Goal: Information Seeking & Learning: Learn about a topic

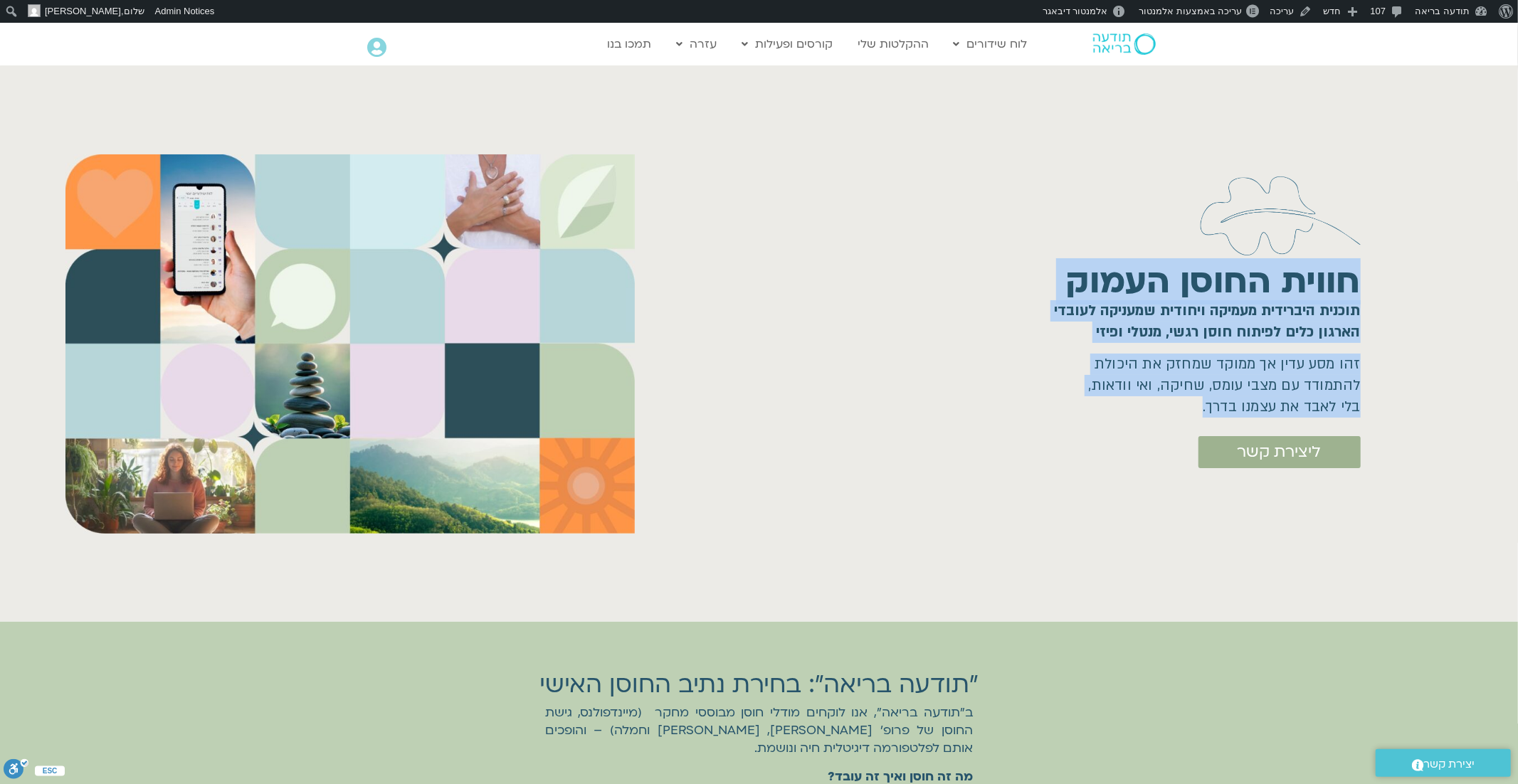
drag, startPoint x: 1175, startPoint y: 409, endPoint x: 1386, endPoint y: 279, distance: 247.8
click at [1386, 279] on div "חווית החוסן העמוק תוכנית היברידית מעמיקה ויחודית שמעניקה לעובדי הארגון כלים לפי…" at bounding box center [1102, 344] width 817 height 515
copy div "חווית החוסן העמוק תוכנית היברידית מעמיקה ויחודית שמעניקה לעובדי הארגון כלים לפי…"
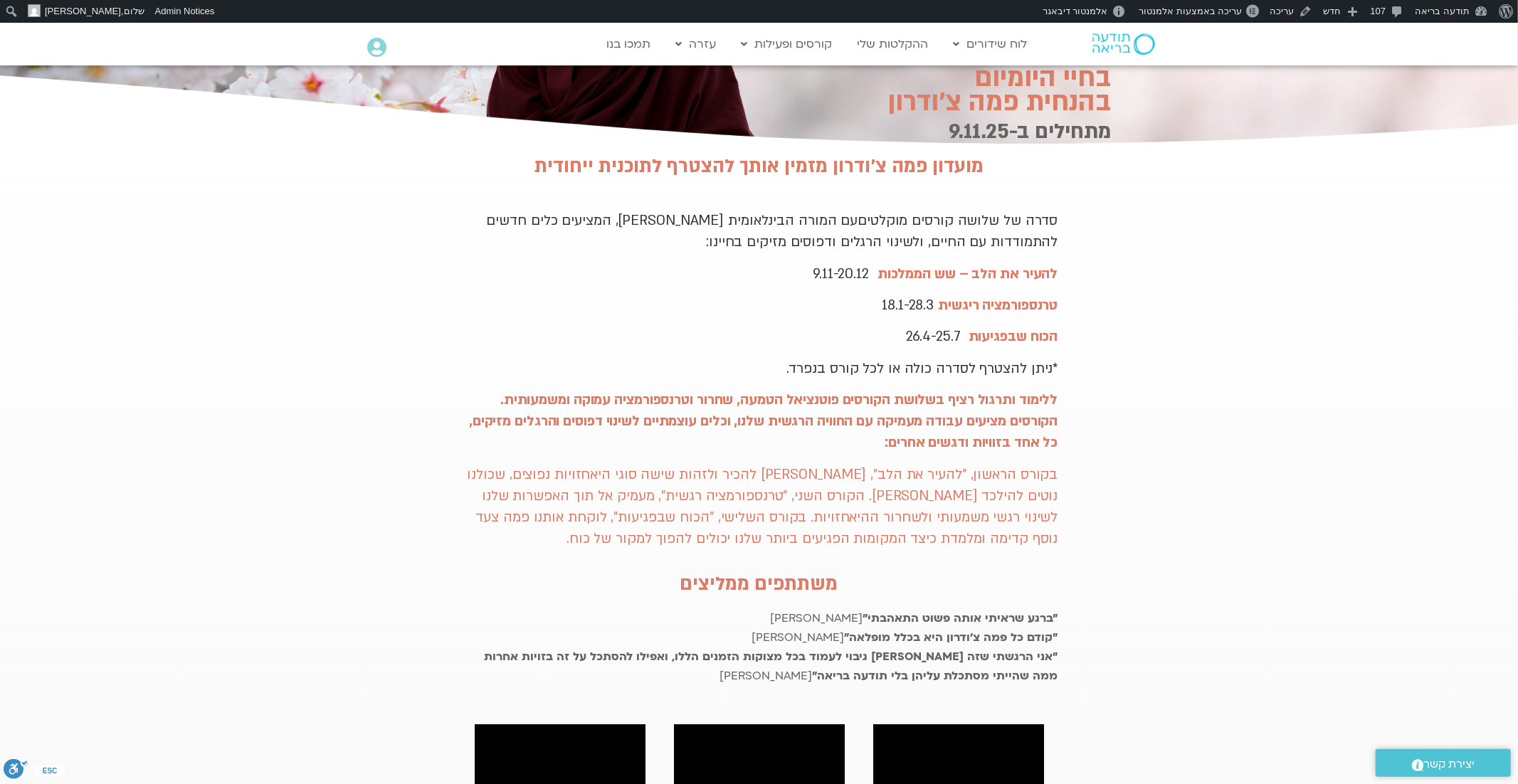
scroll to position [238, 0]
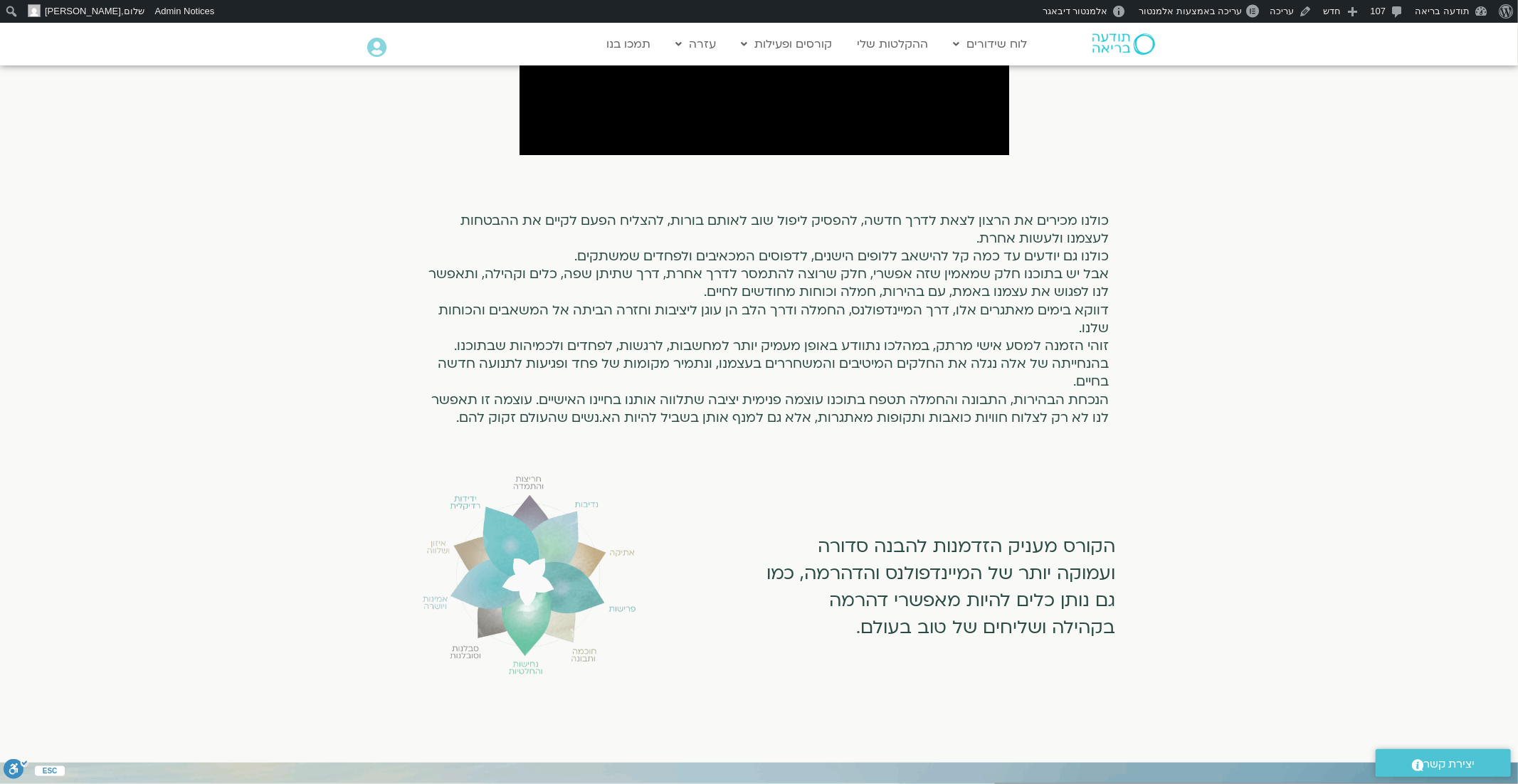
scroll to position [359, 0]
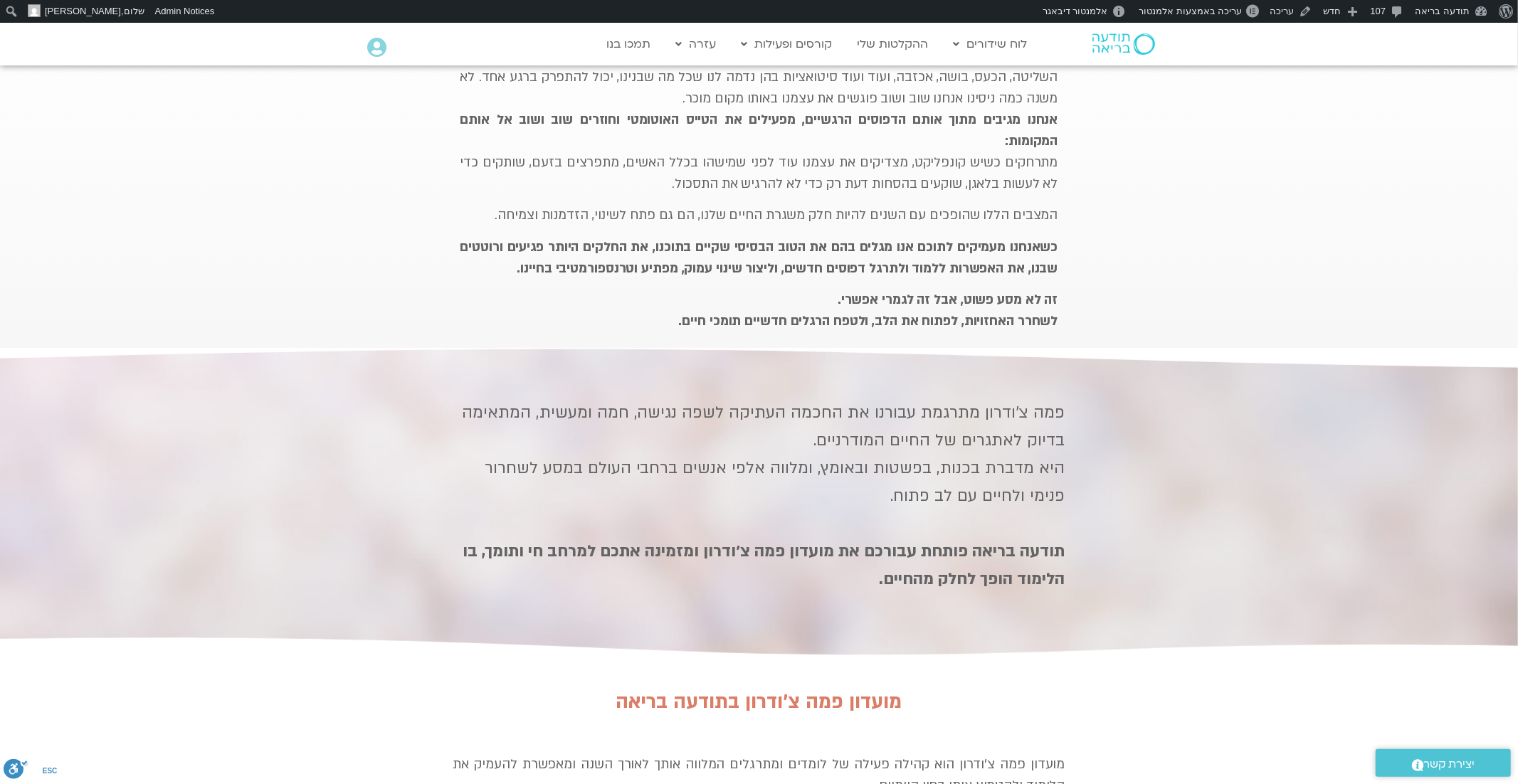
scroll to position [382, 0]
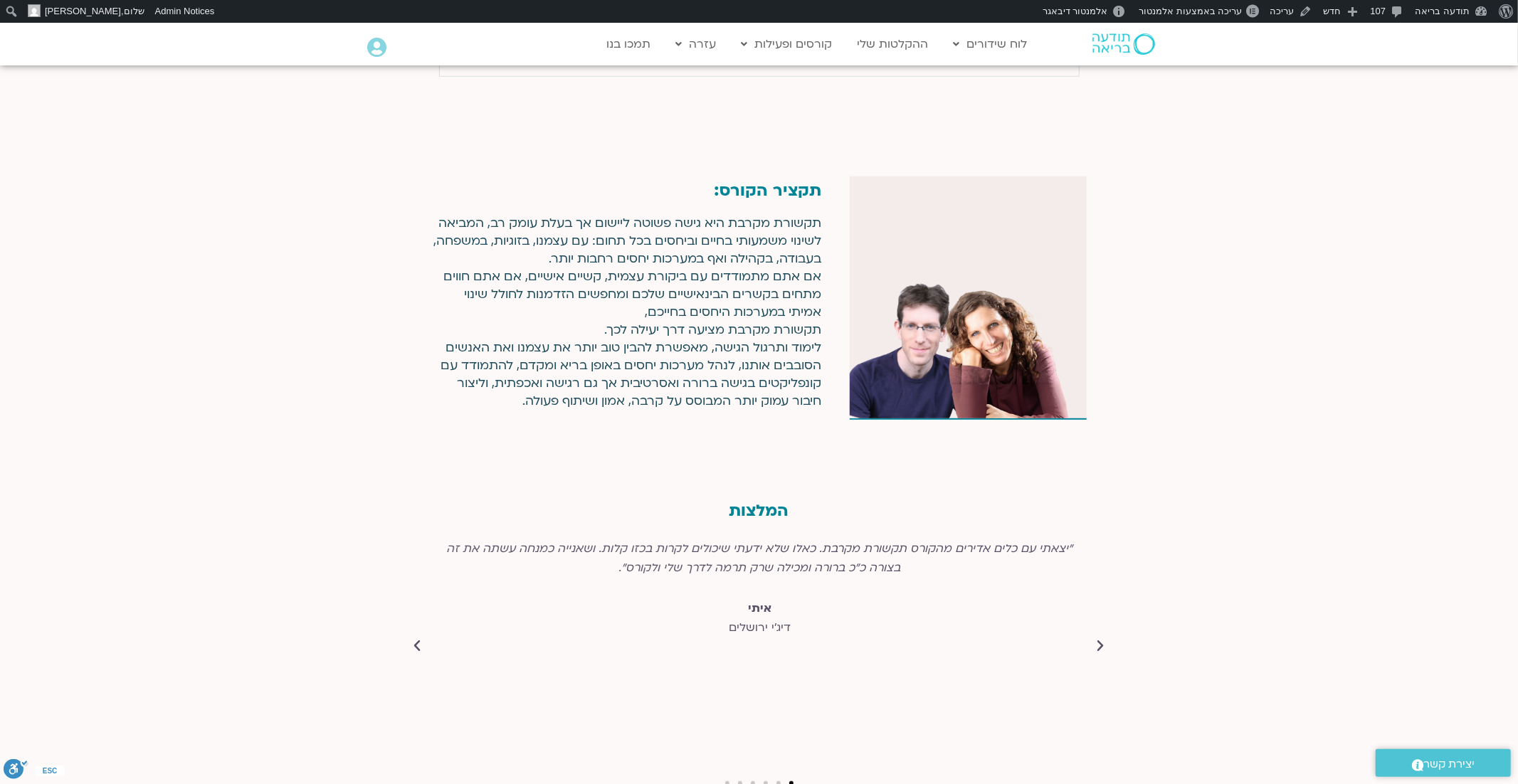
scroll to position [5052, 0]
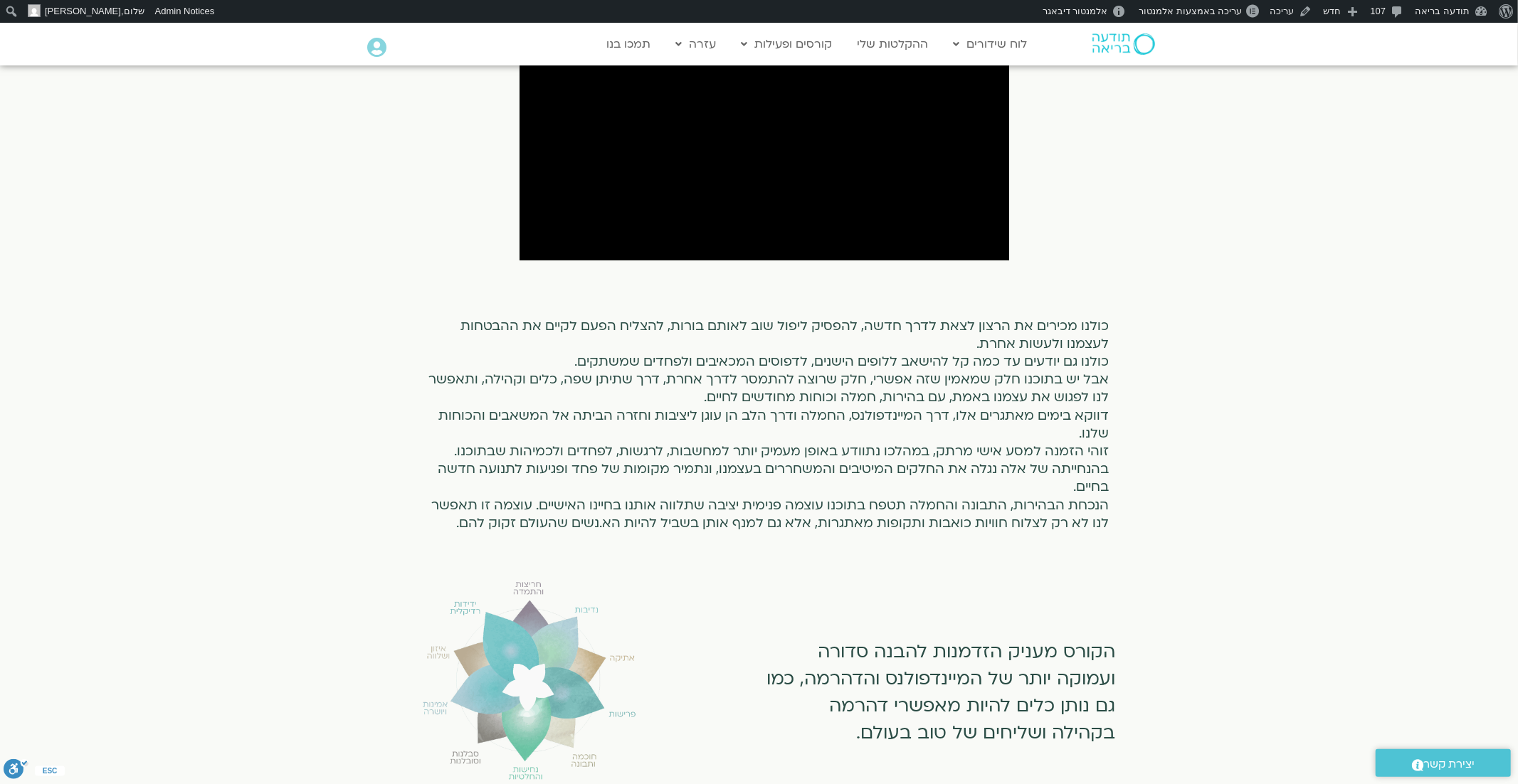
scroll to position [546, 0]
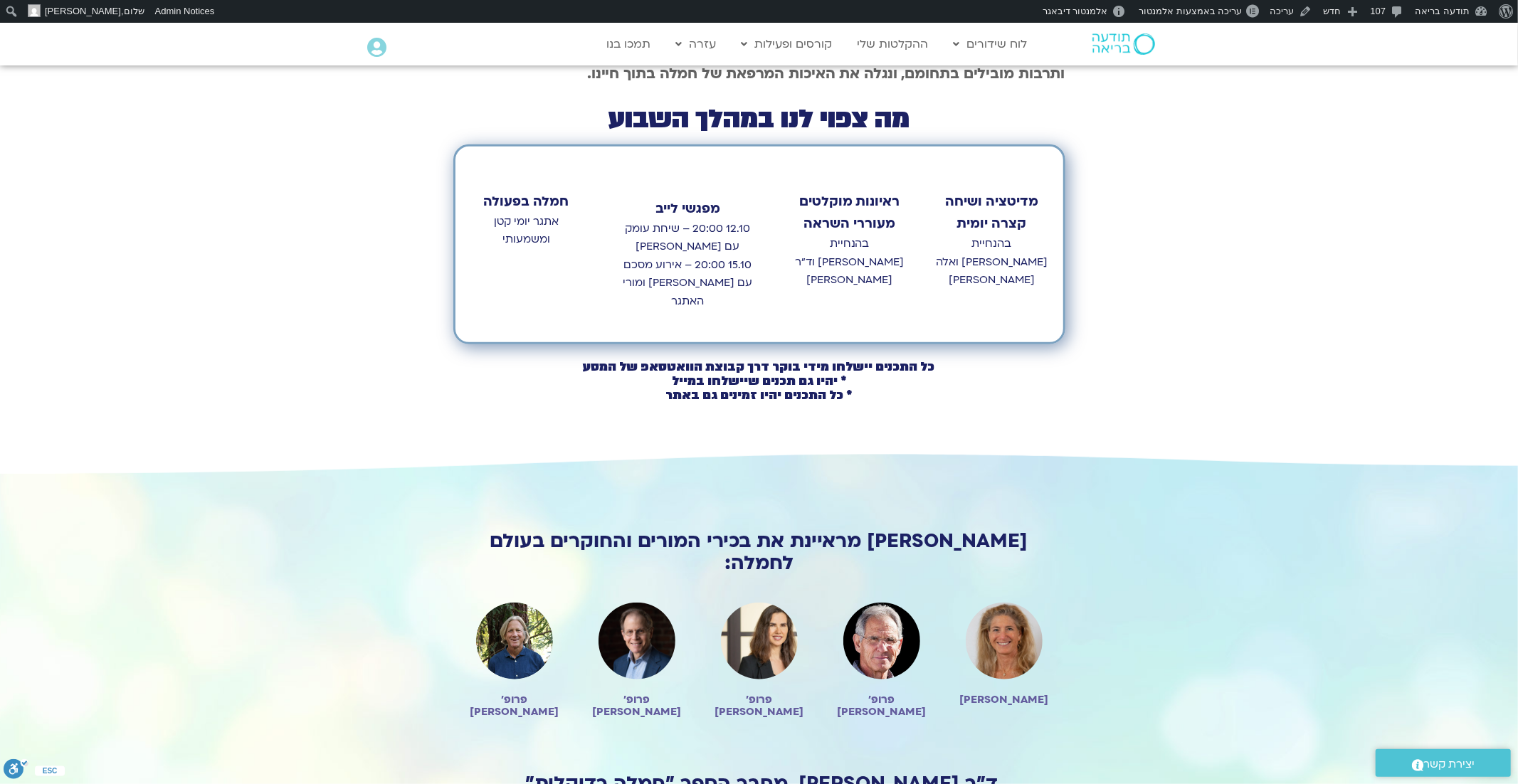
scroll to position [268, 0]
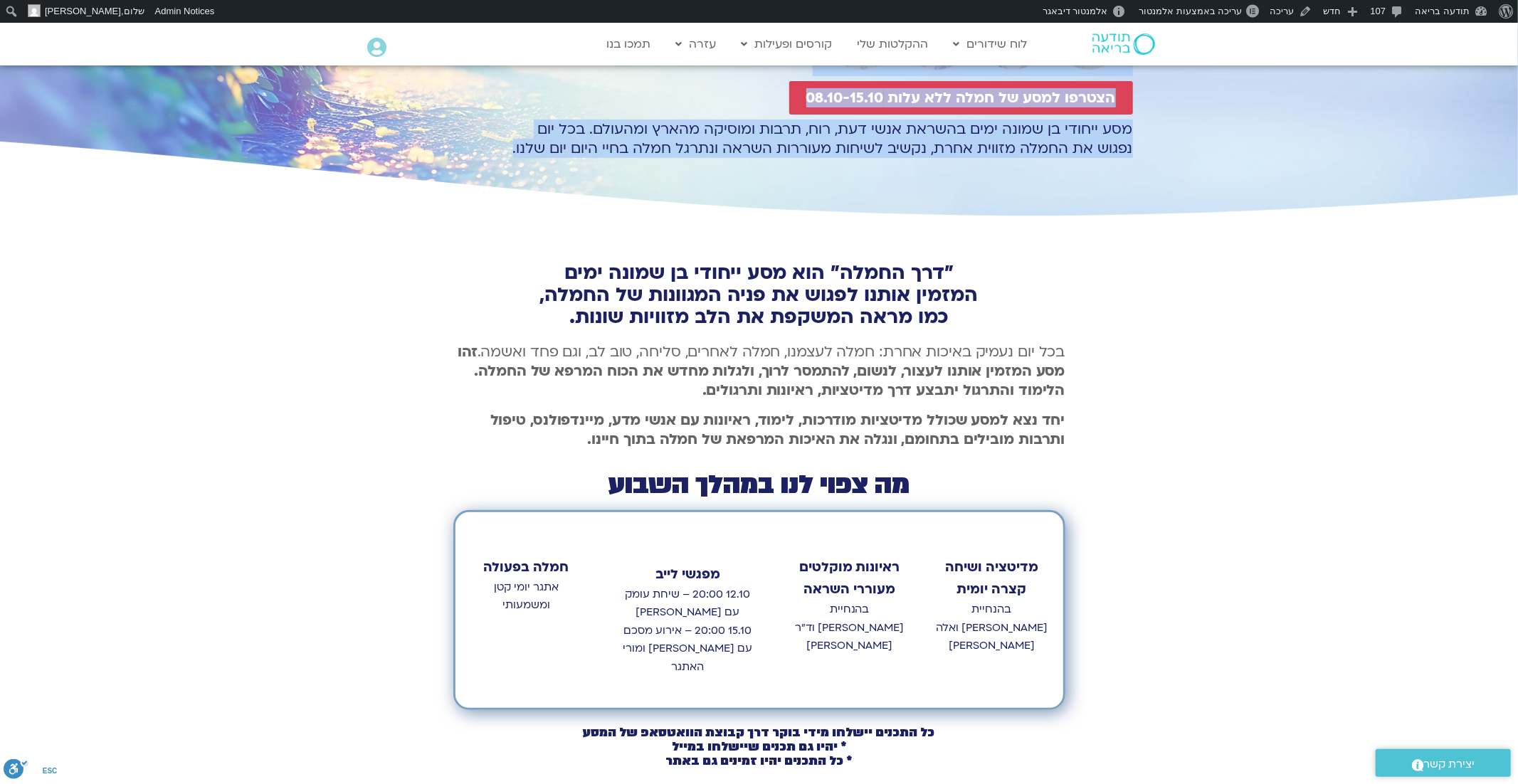
drag, startPoint x: 1134, startPoint y: 129, endPoint x: 497, endPoint y: 154, distance: 637.5
click at [497, 154] on section "בימים בהם הלבבות רגישים, כואבים וחשופים אנחנו זקוקים לרפואה של חמלה. סוכות ״דרך…" at bounding box center [759, 10] width 1518 height 424
copy div "בימים בהם הלבבות רגישים, כואבים וחשופים אנחנו זקוקים לרפואה של חמלה. סוכות ״דרך…"
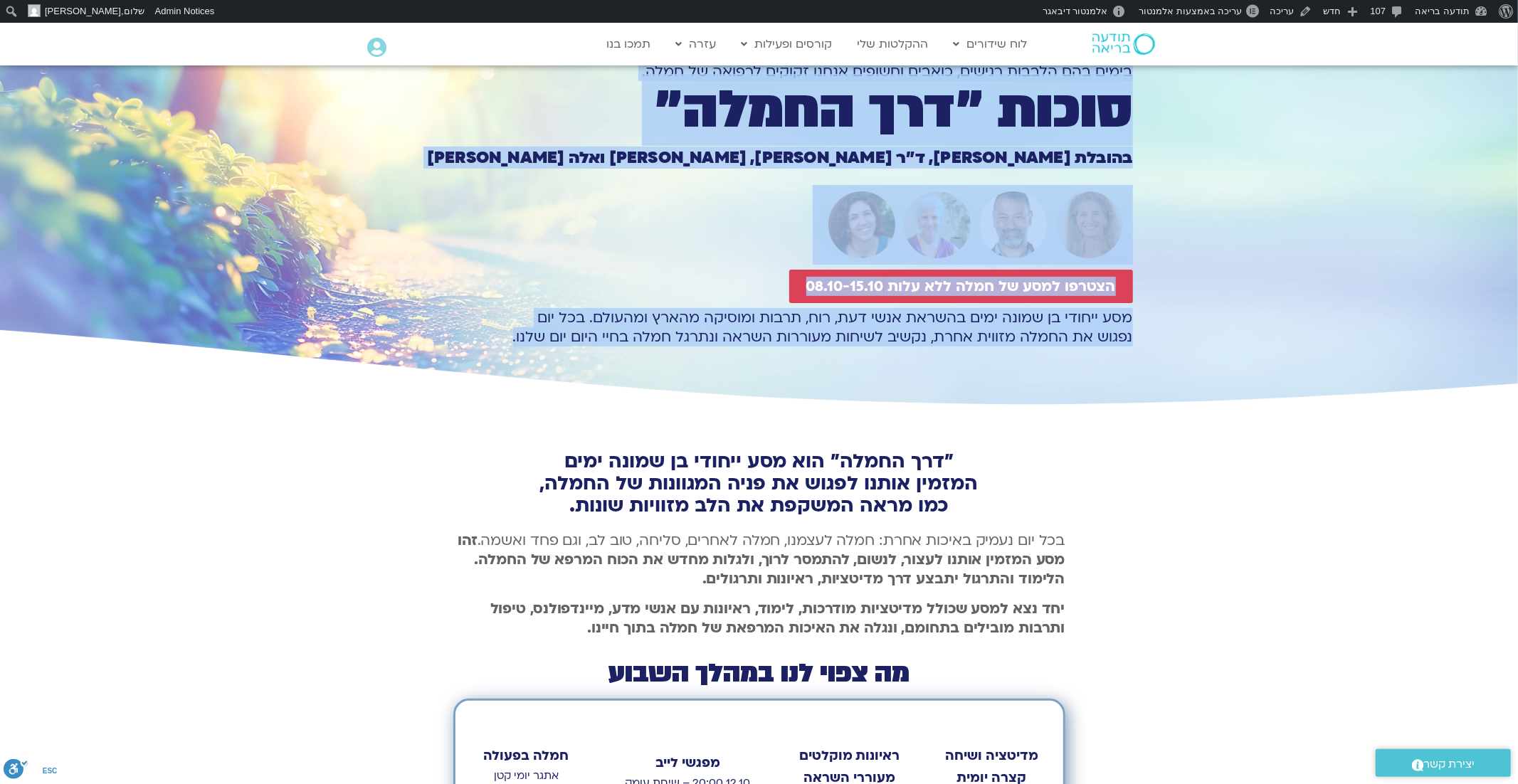
scroll to position [57, 0]
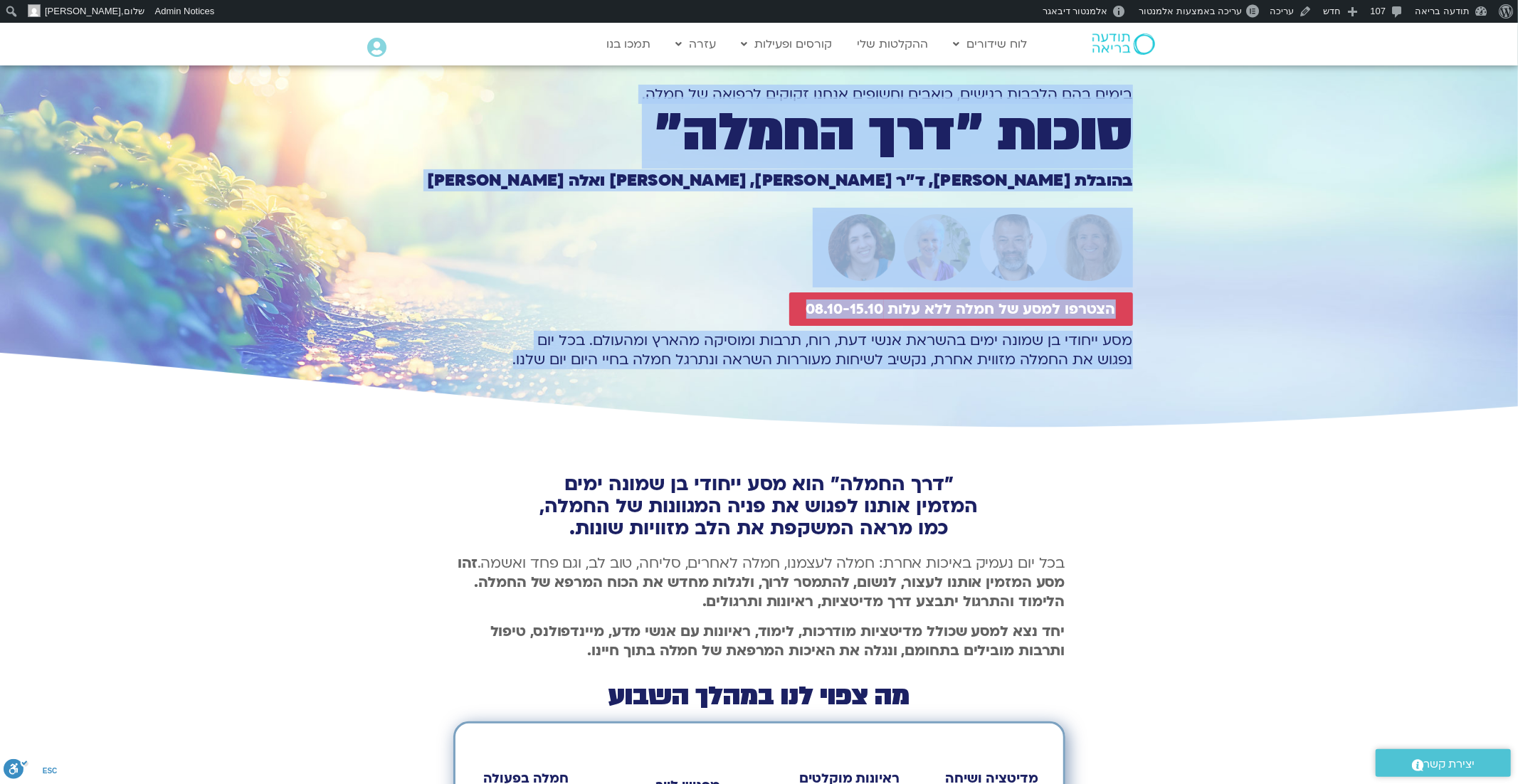
copy div "בימים בהם הלבבות רגישים, כואבים וחשופים אנחנו זקוקים לרפואה של חמלה. סוכות ״דרך…"
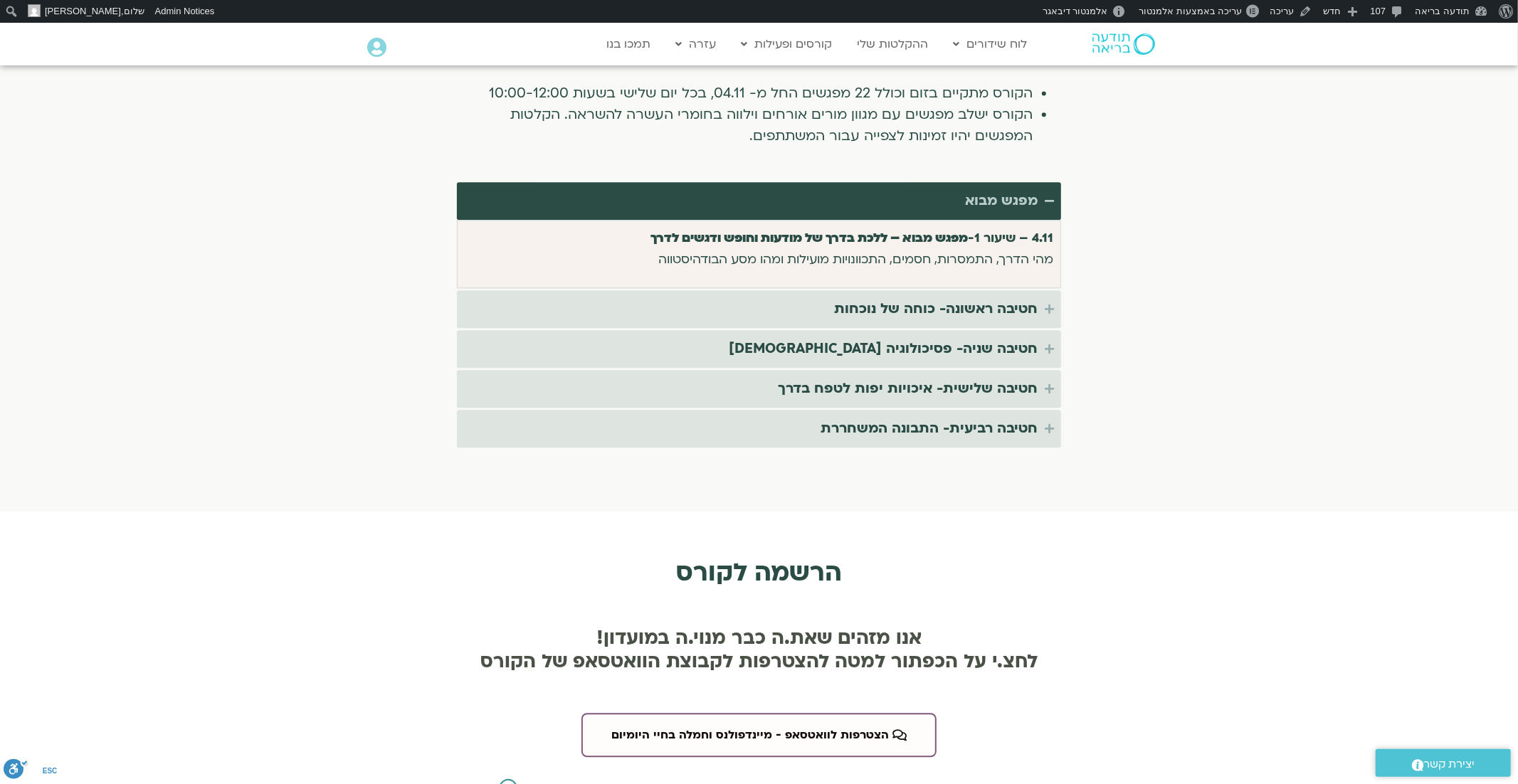
scroll to position [2798, 0]
